Goal: Task Accomplishment & Management: Use online tool/utility

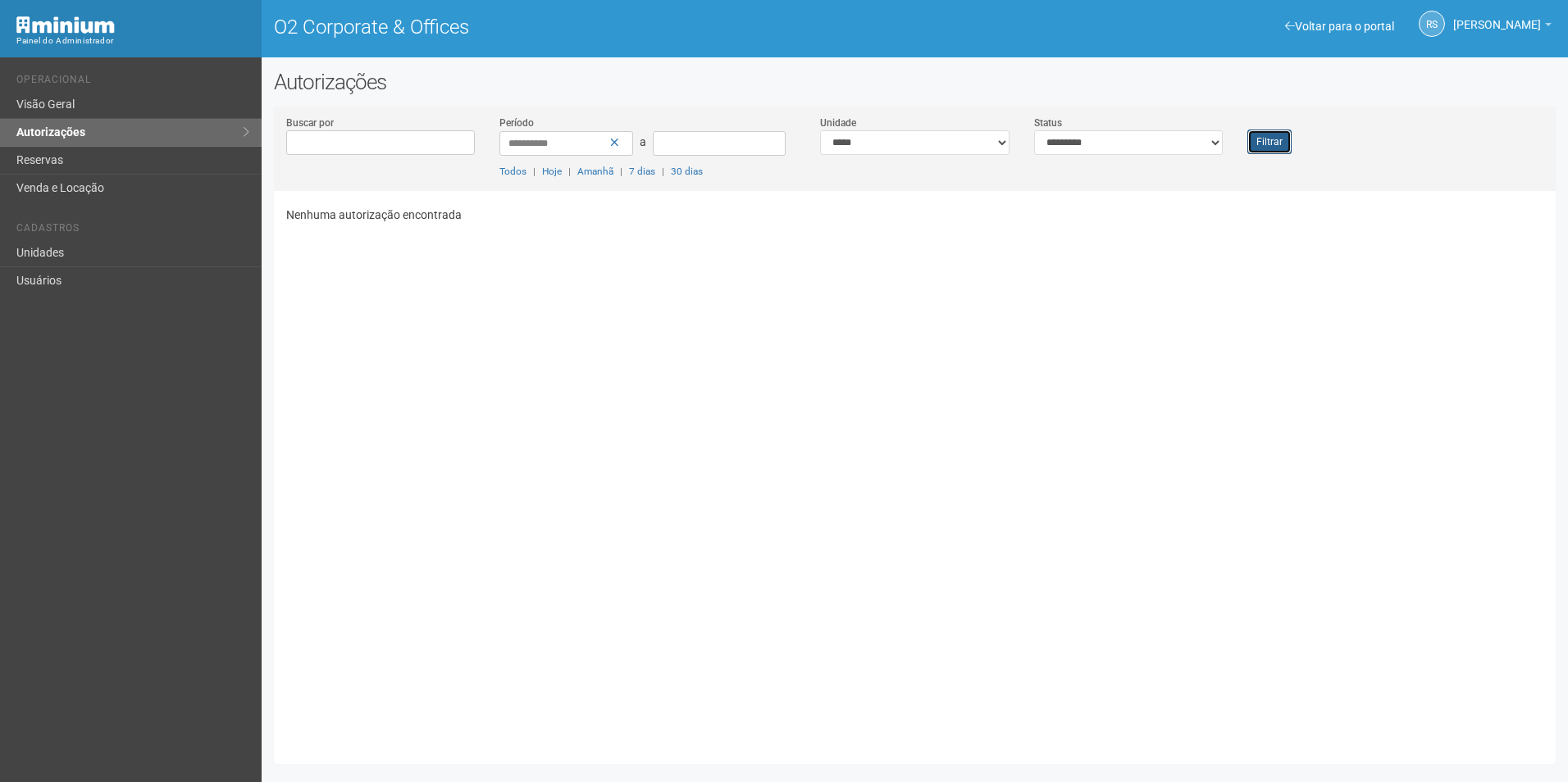
click at [1274, 141] on button "Filtrar" at bounding box center [1269, 142] width 45 height 25
click at [1288, 148] on button "Filtrar" at bounding box center [1269, 142] width 45 height 25
click at [1262, 138] on button "Filtrar" at bounding box center [1269, 142] width 45 height 25
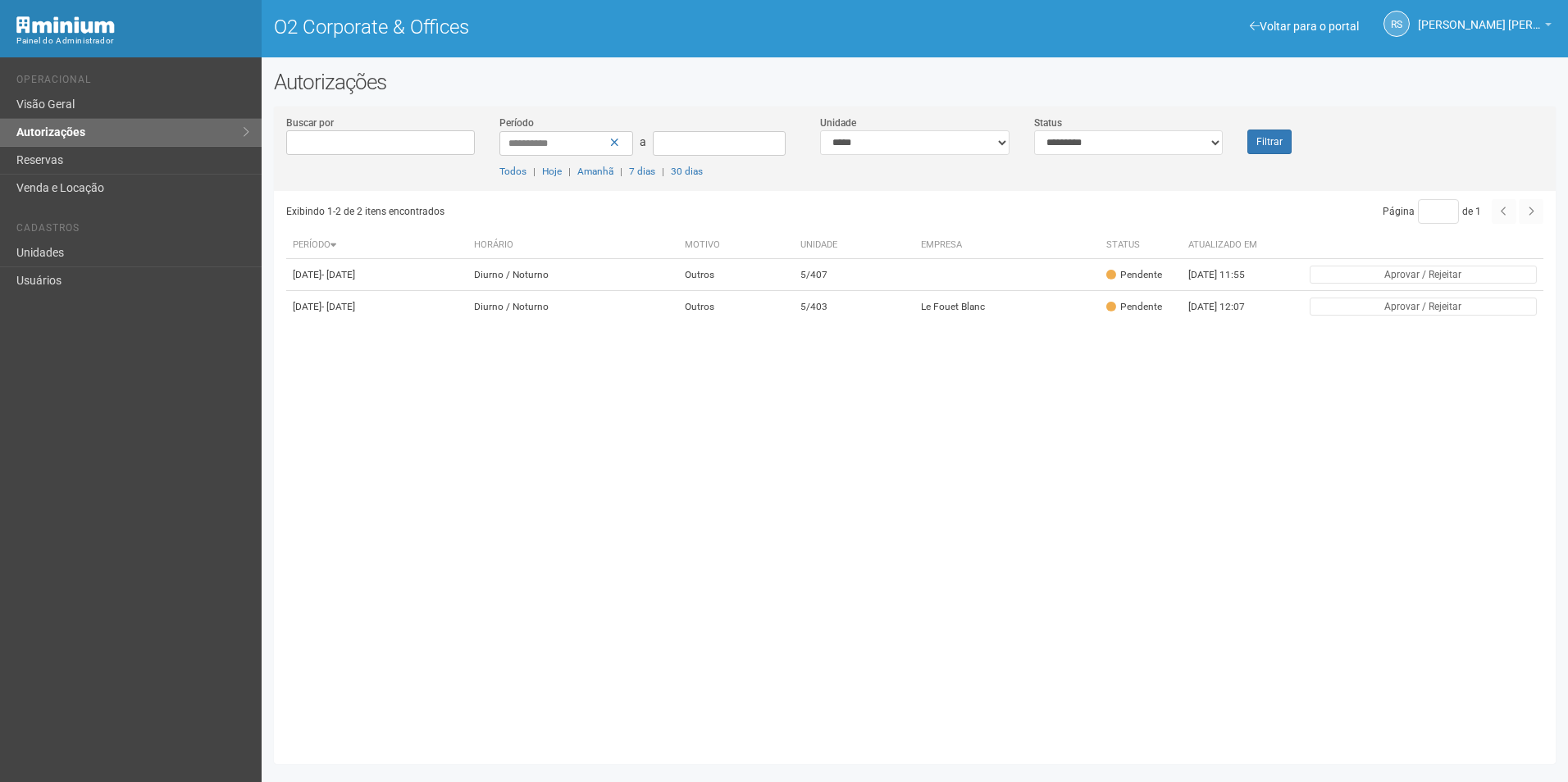
drag, startPoint x: 1235, startPoint y: 143, endPoint x: 1265, endPoint y: 144, distance: 30.0
click at [1235, 142] on div "Filtrar" at bounding box center [1288, 135] width 107 height 39
click at [1265, 144] on button "Filtrar" at bounding box center [1269, 142] width 45 height 25
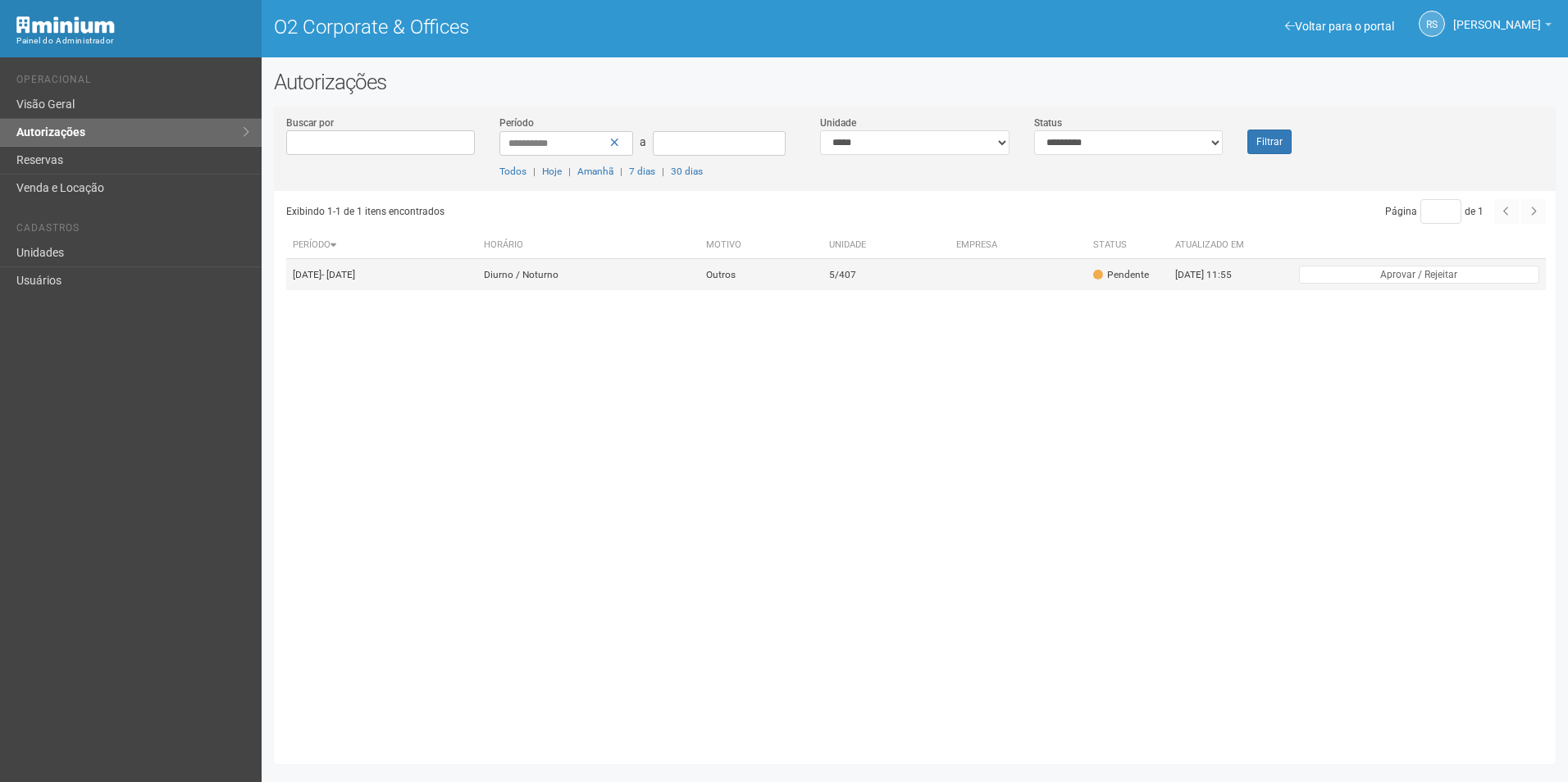
click at [822, 275] on td "Outros" at bounding box center [761, 275] width 123 height 32
